Goal: Find specific page/section: Find specific page/section

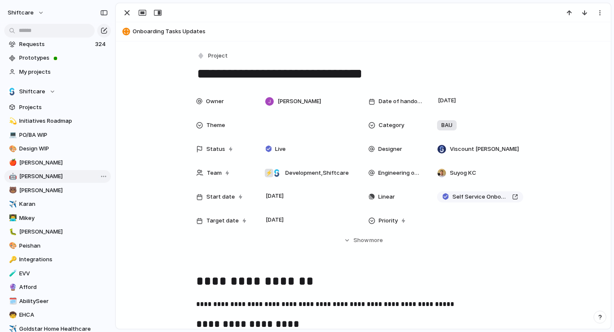
scroll to position [39, 0]
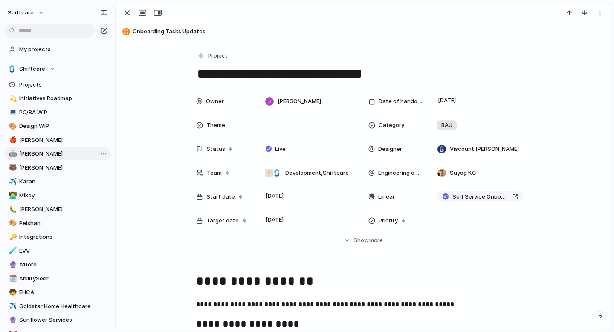
click at [51, 155] on span "[PERSON_NAME]" at bounding box center [63, 154] width 89 height 9
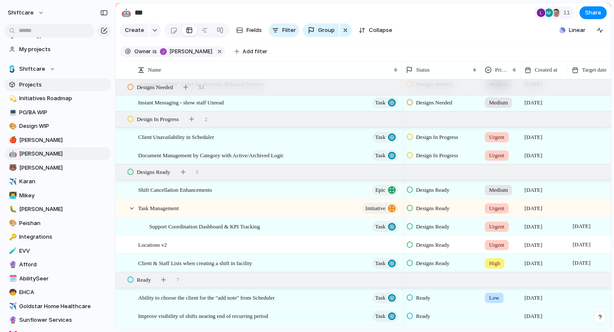
click at [46, 82] on span "Projects" at bounding box center [63, 85] width 89 height 9
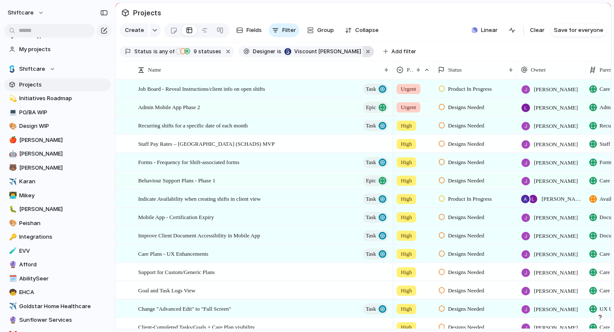
click at [363, 56] on button "button" at bounding box center [368, 51] width 11 height 11
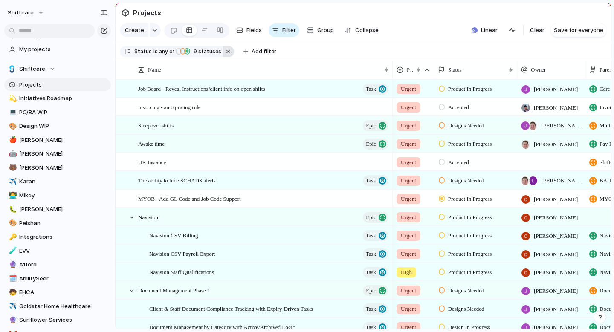
click at [226, 56] on button "button" at bounding box center [228, 51] width 11 height 11
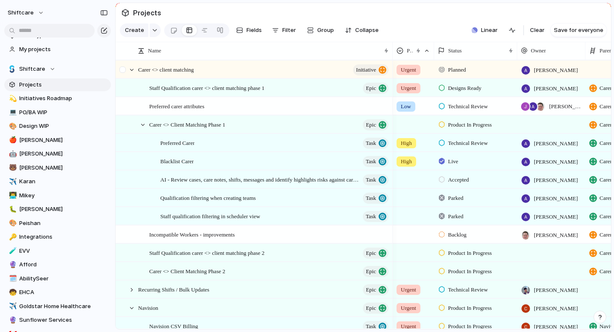
click at [124, 73] on div at bounding box center [122, 69] width 6 height 6
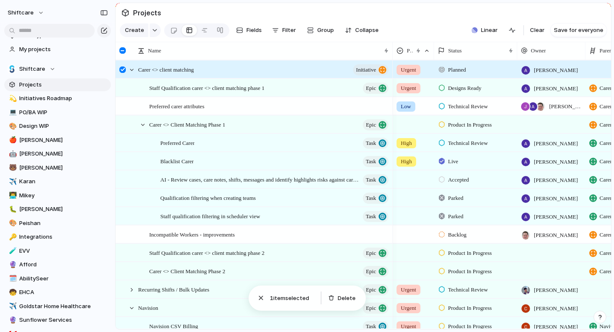
click at [124, 73] on div at bounding box center [122, 69] width 6 height 6
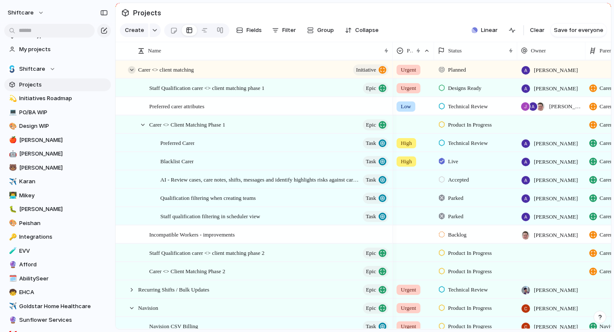
click at [130, 74] on div at bounding box center [132, 70] width 8 height 8
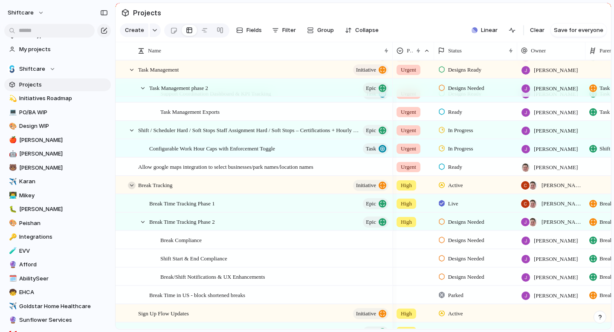
click at [130, 189] on div at bounding box center [132, 186] width 8 height 8
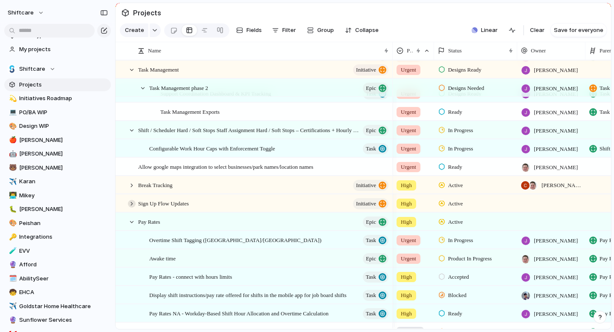
click at [129, 208] on div at bounding box center [132, 204] width 8 height 8
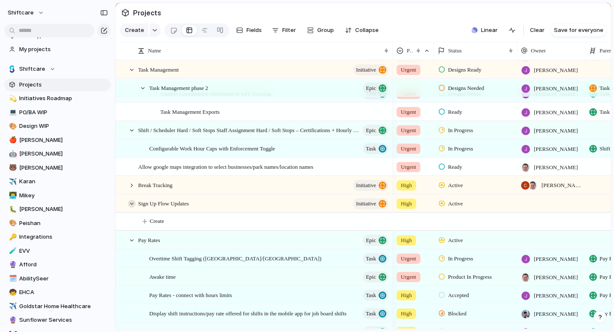
click at [129, 208] on div at bounding box center [132, 204] width 8 height 8
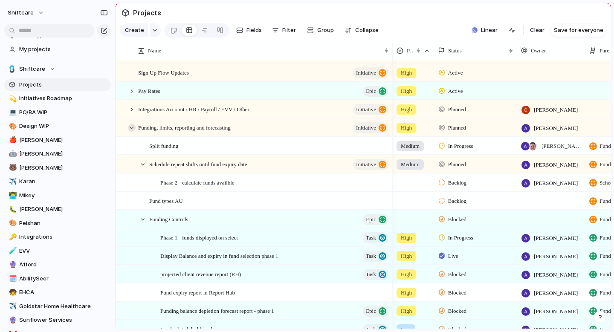
click at [129, 131] on div at bounding box center [132, 128] width 8 height 8
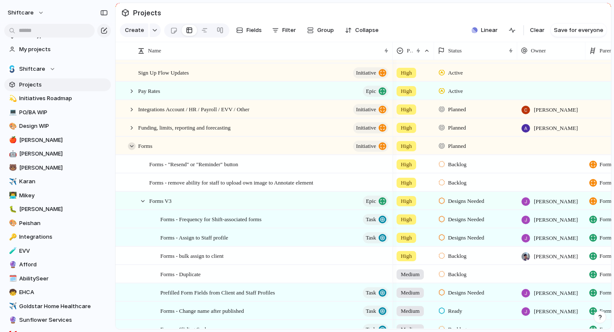
click at [129, 150] on div at bounding box center [132, 146] width 8 height 8
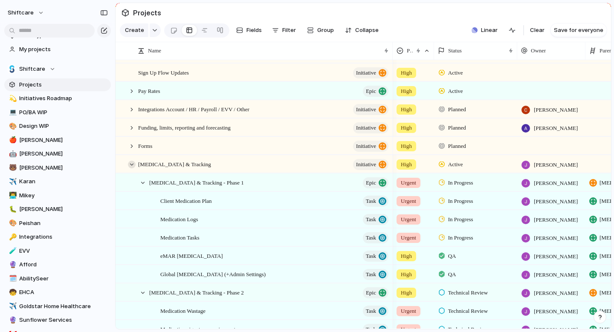
click at [130, 168] on div at bounding box center [132, 165] width 8 height 8
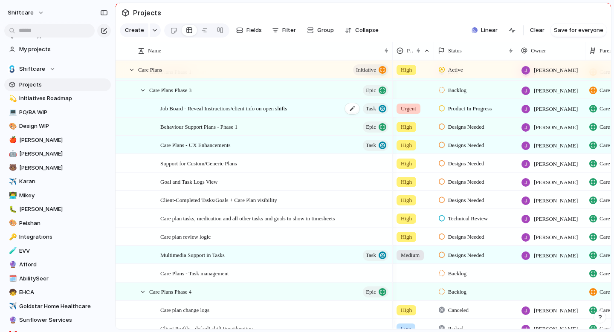
click at [241, 113] on span "Job Board - Reveal Instructions/client info on open shifts" at bounding box center [223, 108] width 127 height 10
